Goal: Transaction & Acquisition: Purchase product/service

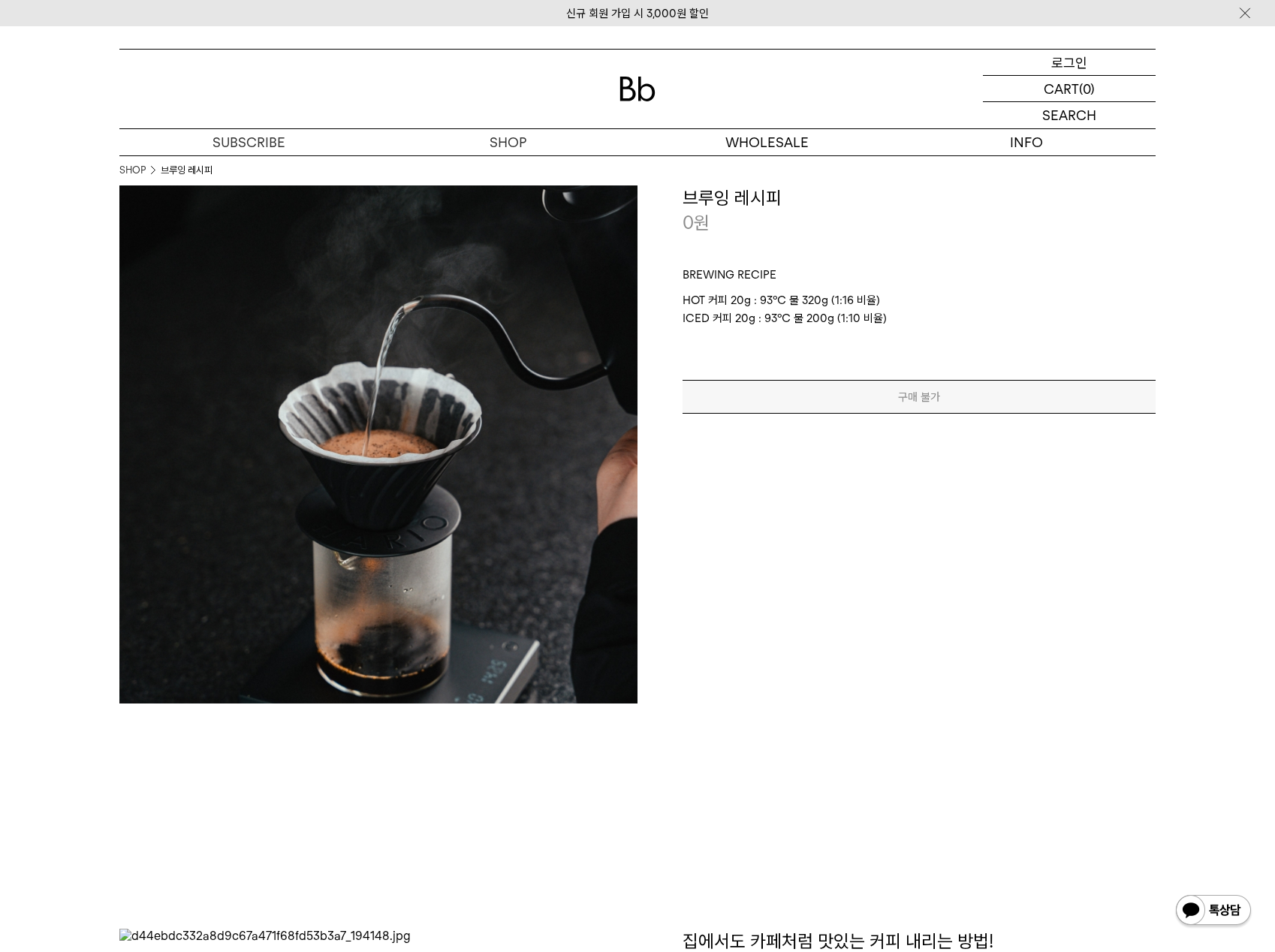
click at [1040, 63] on div "LOGIN 로그인" at bounding box center [1069, 62] width 173 height 25
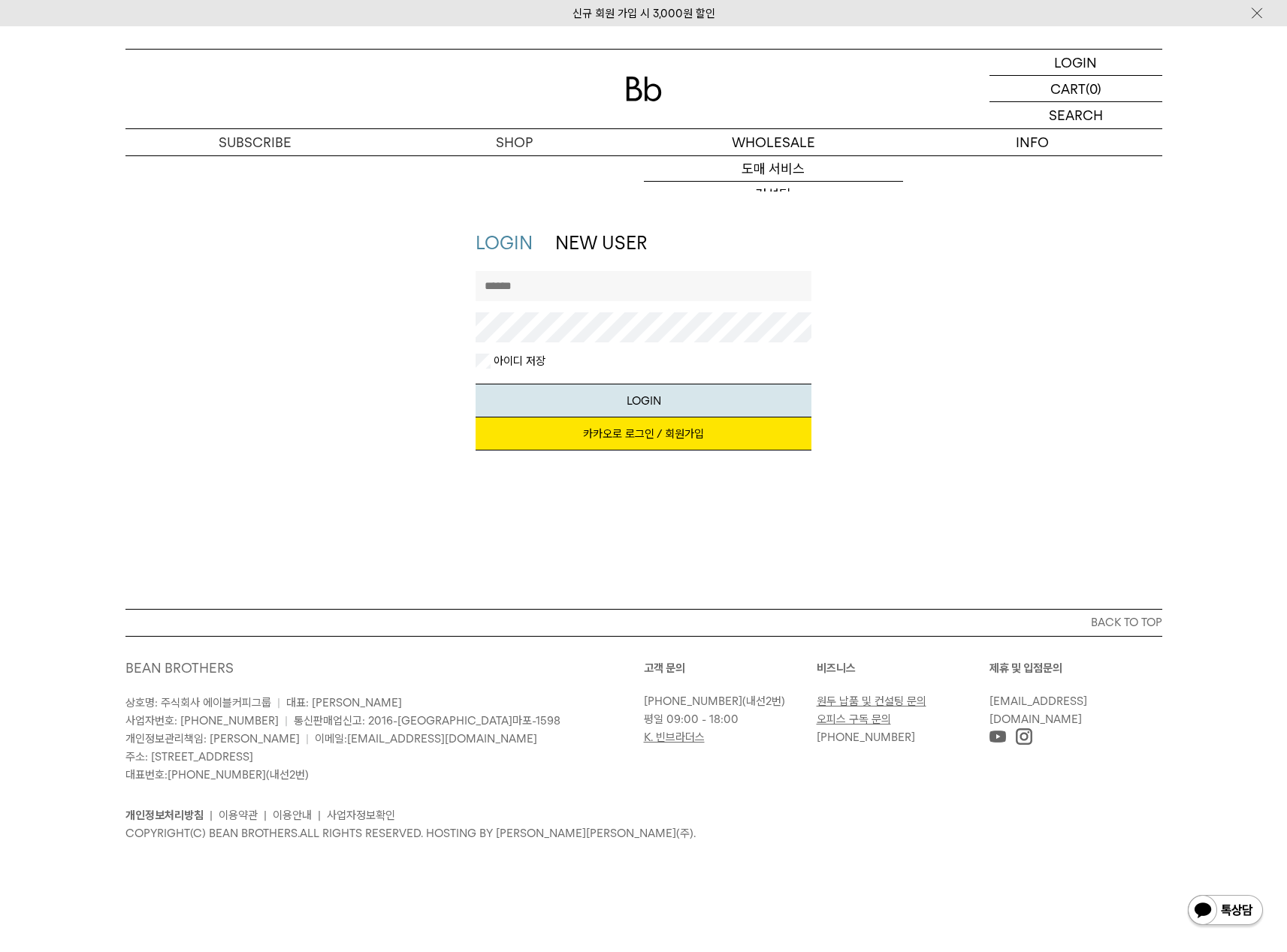
click at [691, 438] on link "카카오로 로그인 / 회원가입" at bounding box center [643, 434] width 335 height 33
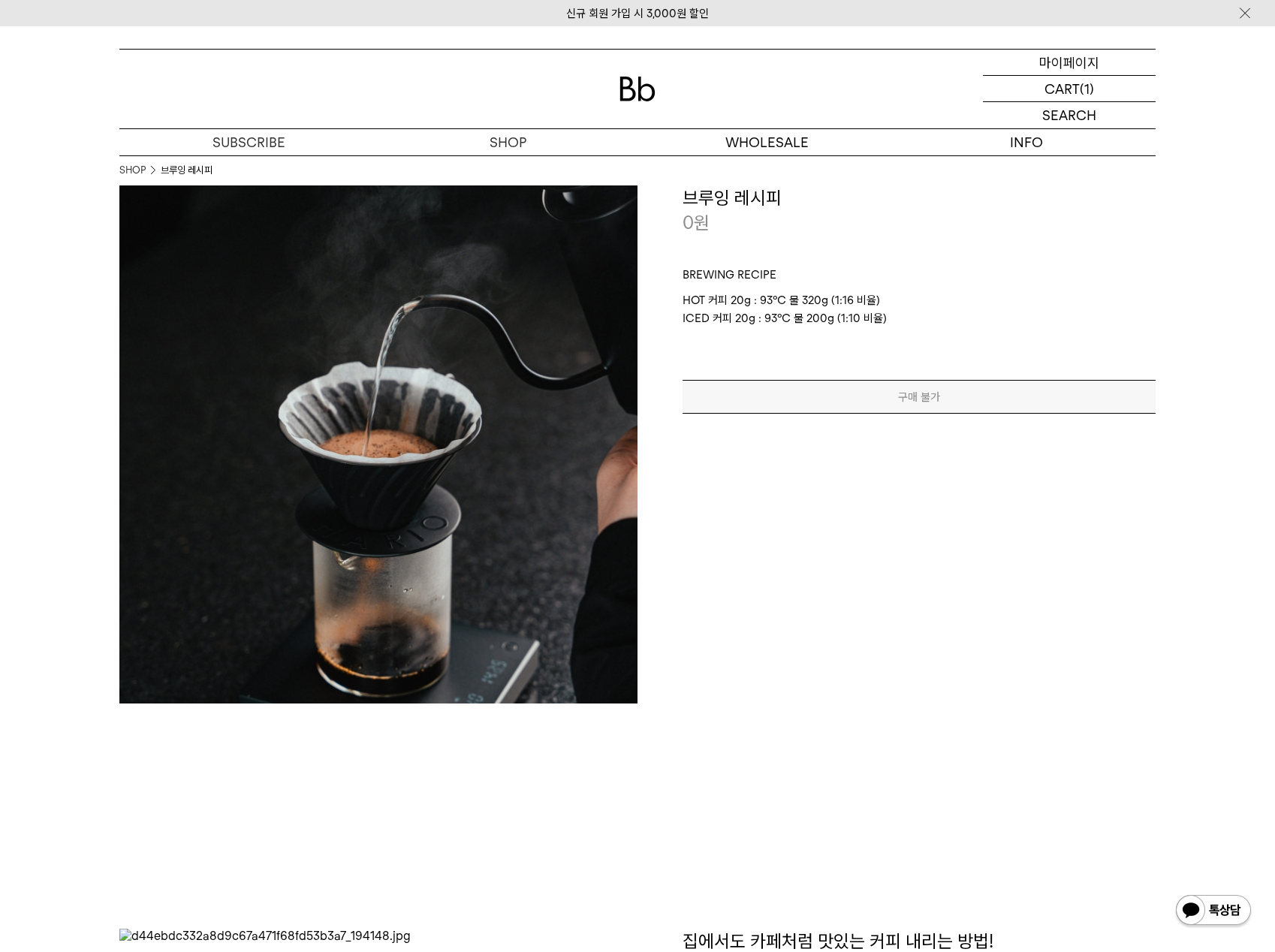
click at [1083, 60] on p "마이페이지" at bounding box center [1069, 62] width 60 height 25
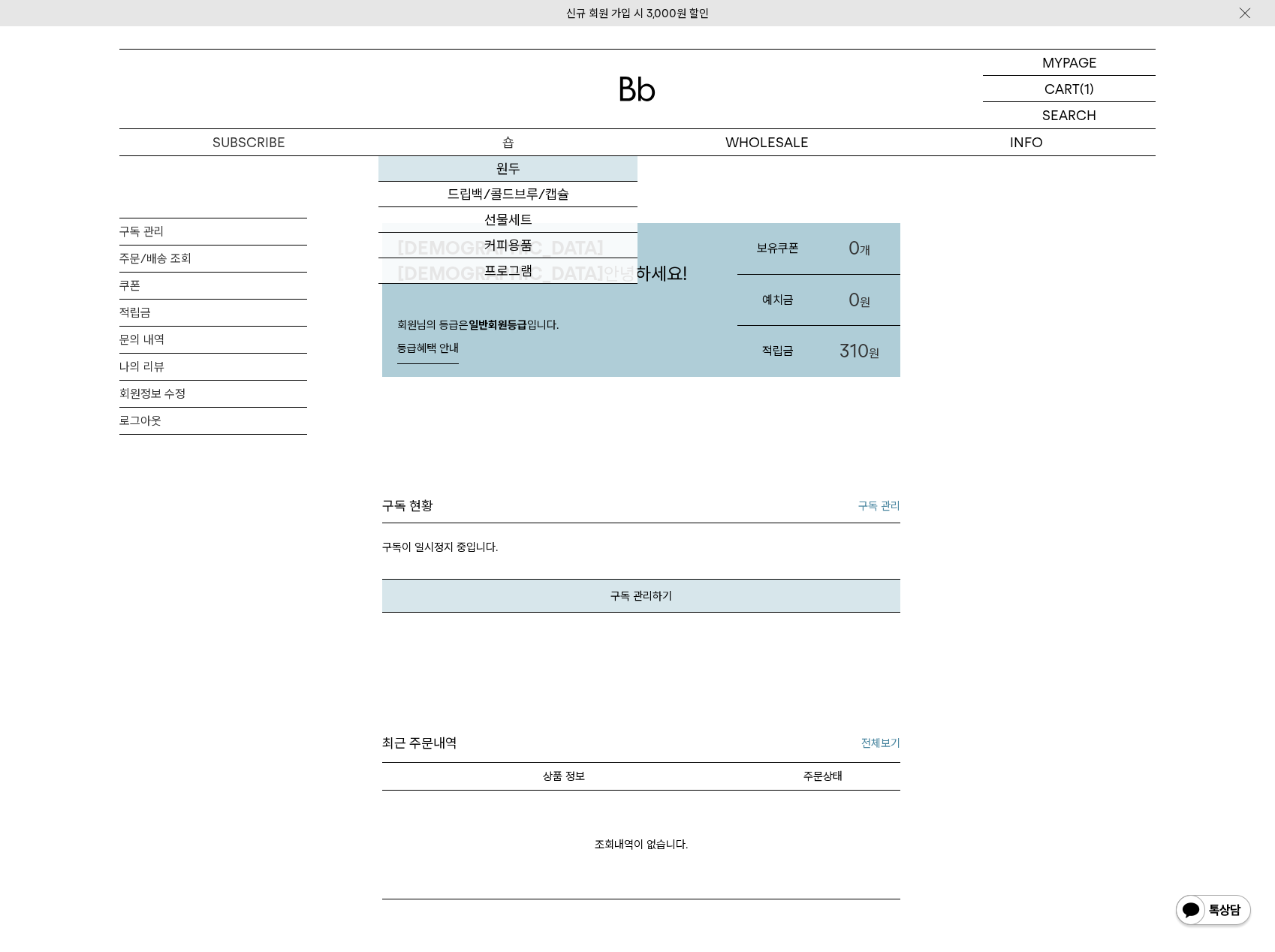
click at [529, 172] on link "원두" at bounding box center [508, 169] width 259 height 25
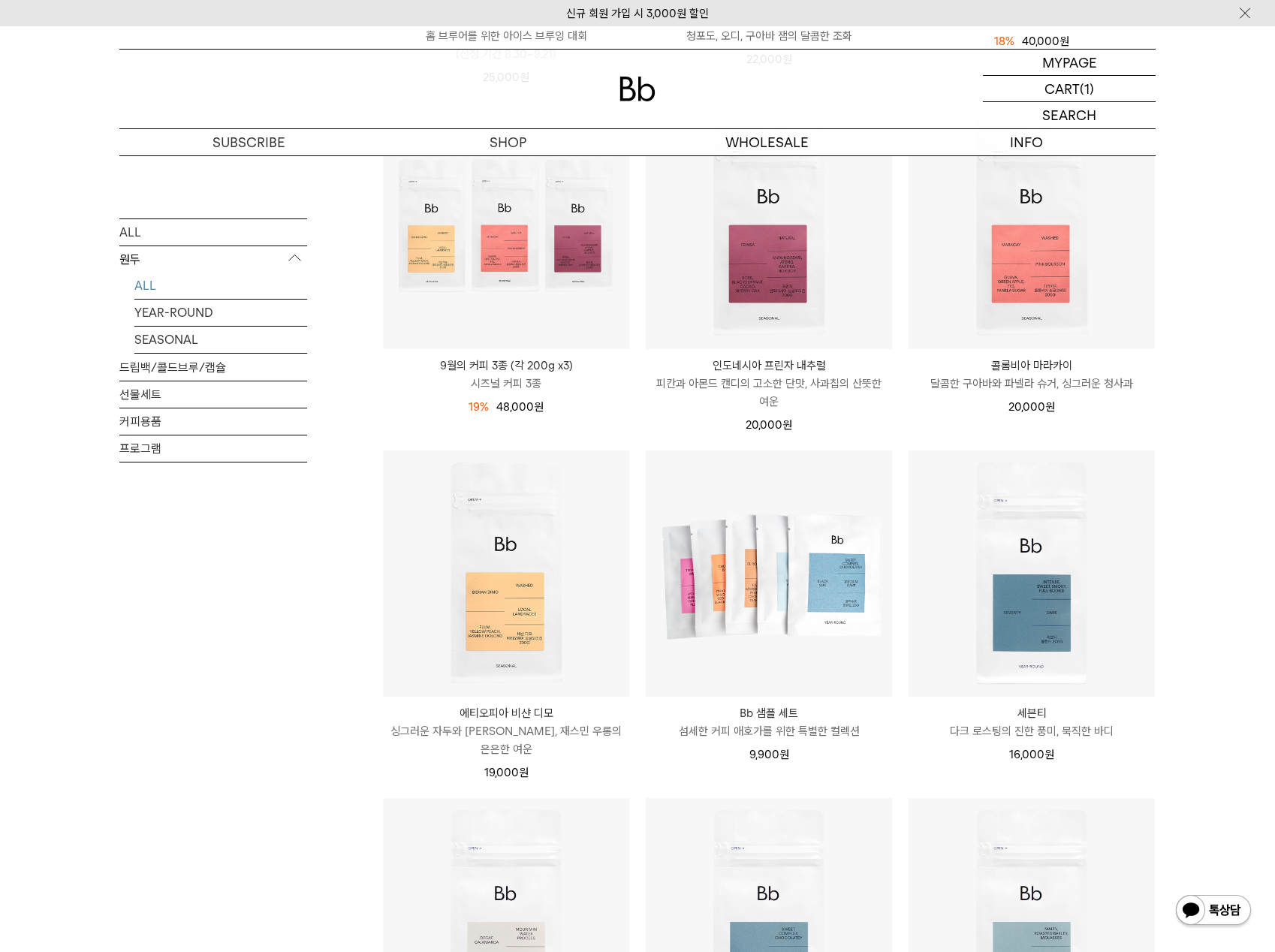
scroll to position [525, 0]
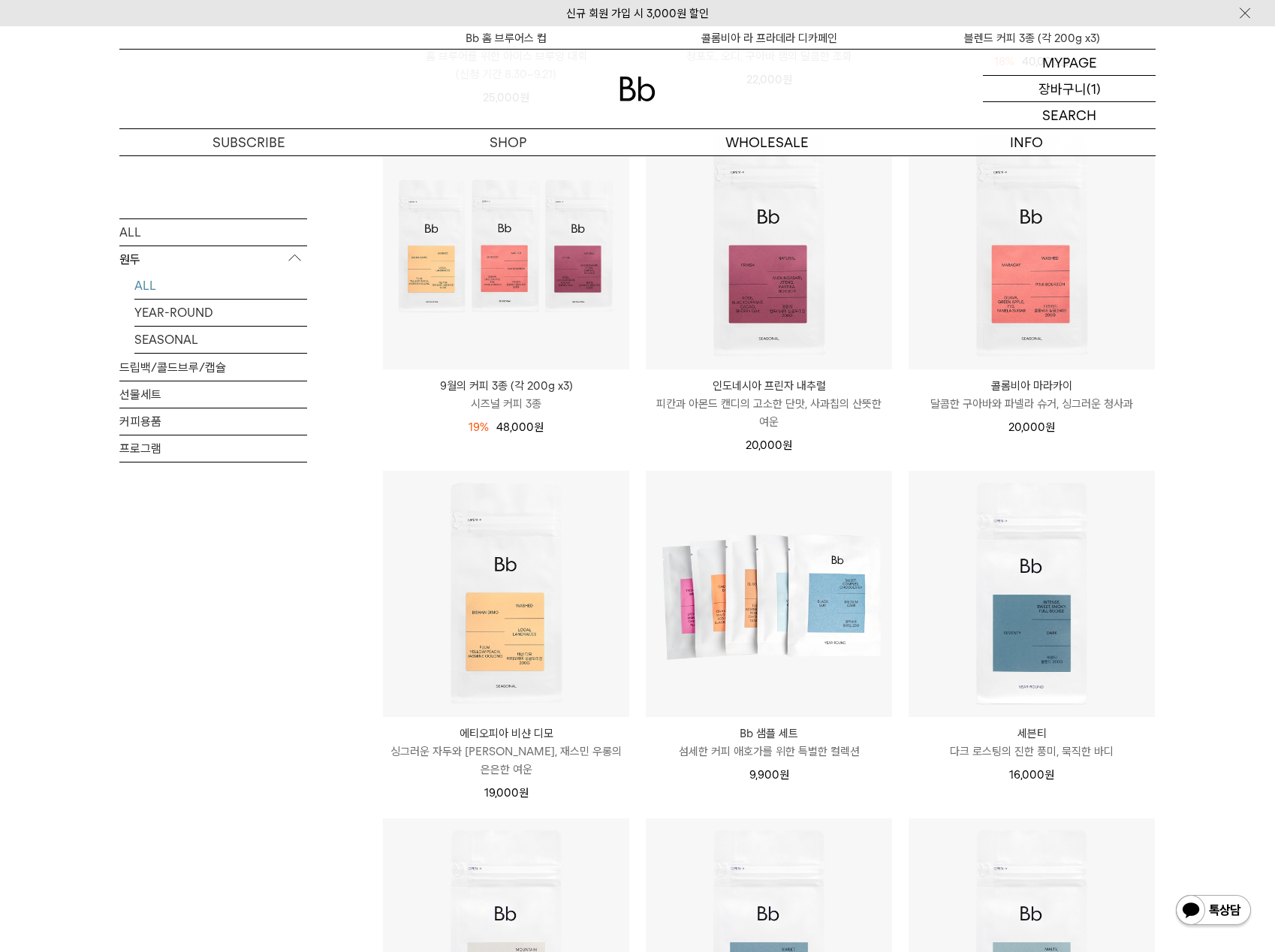
click at [1049, 88] on p "장바구니" at bounding box center [1063, 89] width 48 height 25
